Goal: Task Accomplishment & Management: Manage account settings

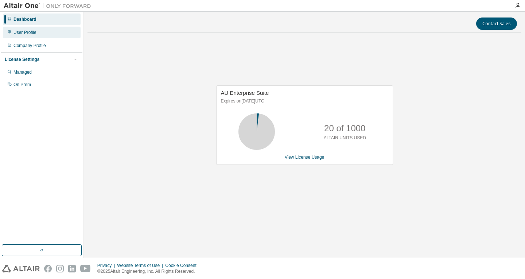
click at [28, 32] on div "User Profile" at bounding box center [24, 33] width 23 height 6
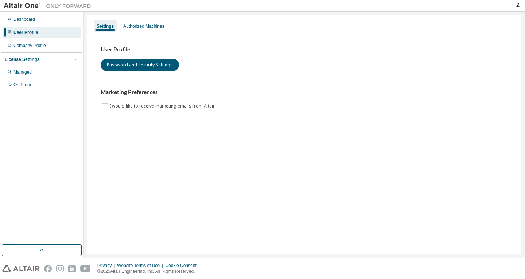
click at [135, 178] on div "Settings Authorized Machines User Profile Password and Security Settings Market…" at bounding box center [305, 134] width 434 height 239
click at [123, 181] on div "Settings Authorized Machines User Profile Password and Security Settings Market…" at bounding box center [305, 134] width 434 height 239
click at [151, 65] on button "Password and Security Settings" at bounding box center [140, 65] width 78 height 12
